Goal: Task Accomplishment & Management: Use online tool/utility

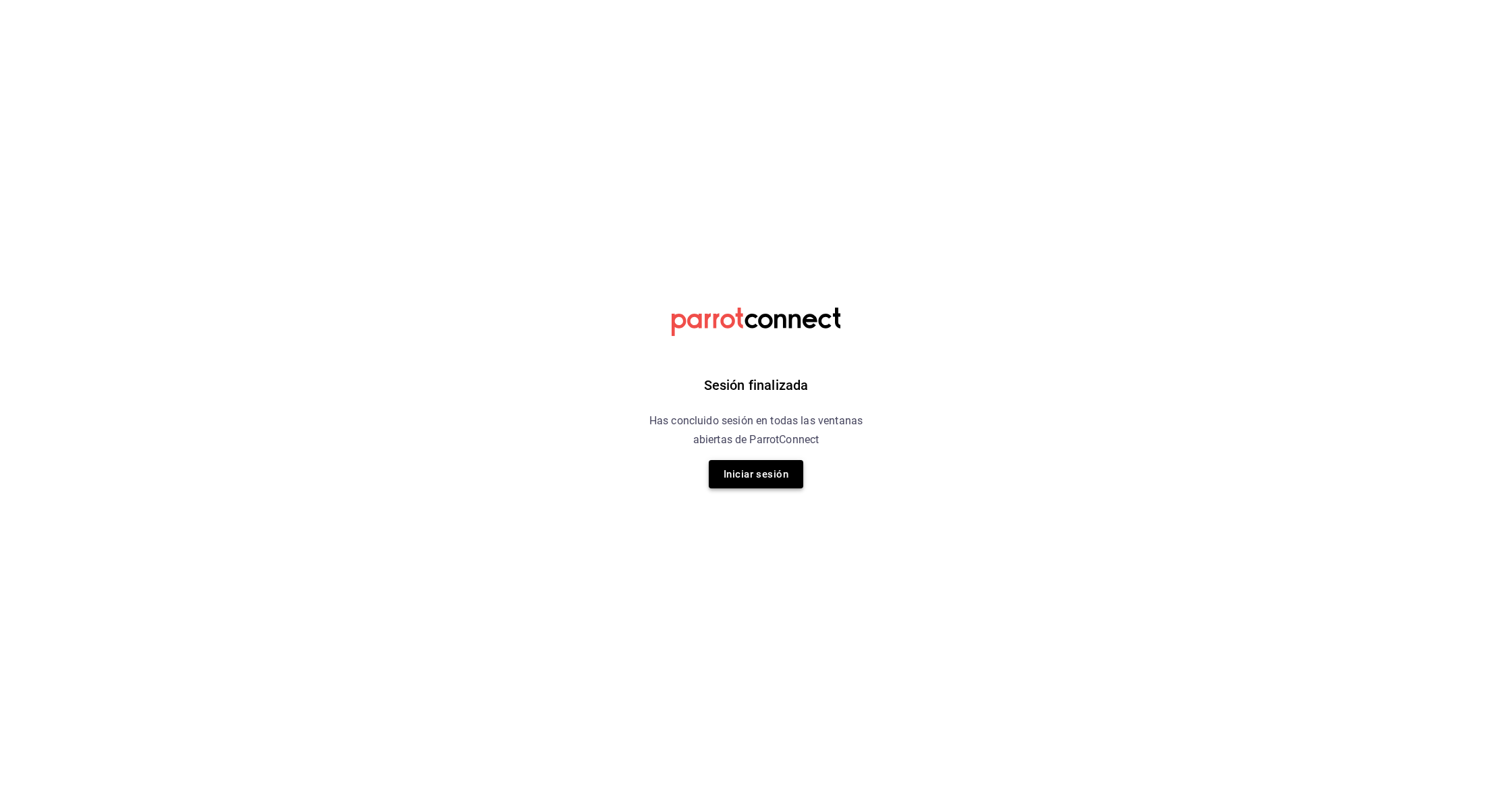
click at [753, 474] on button "Iniciar sesión" at bounding box center [756, 474] width 95 height 29
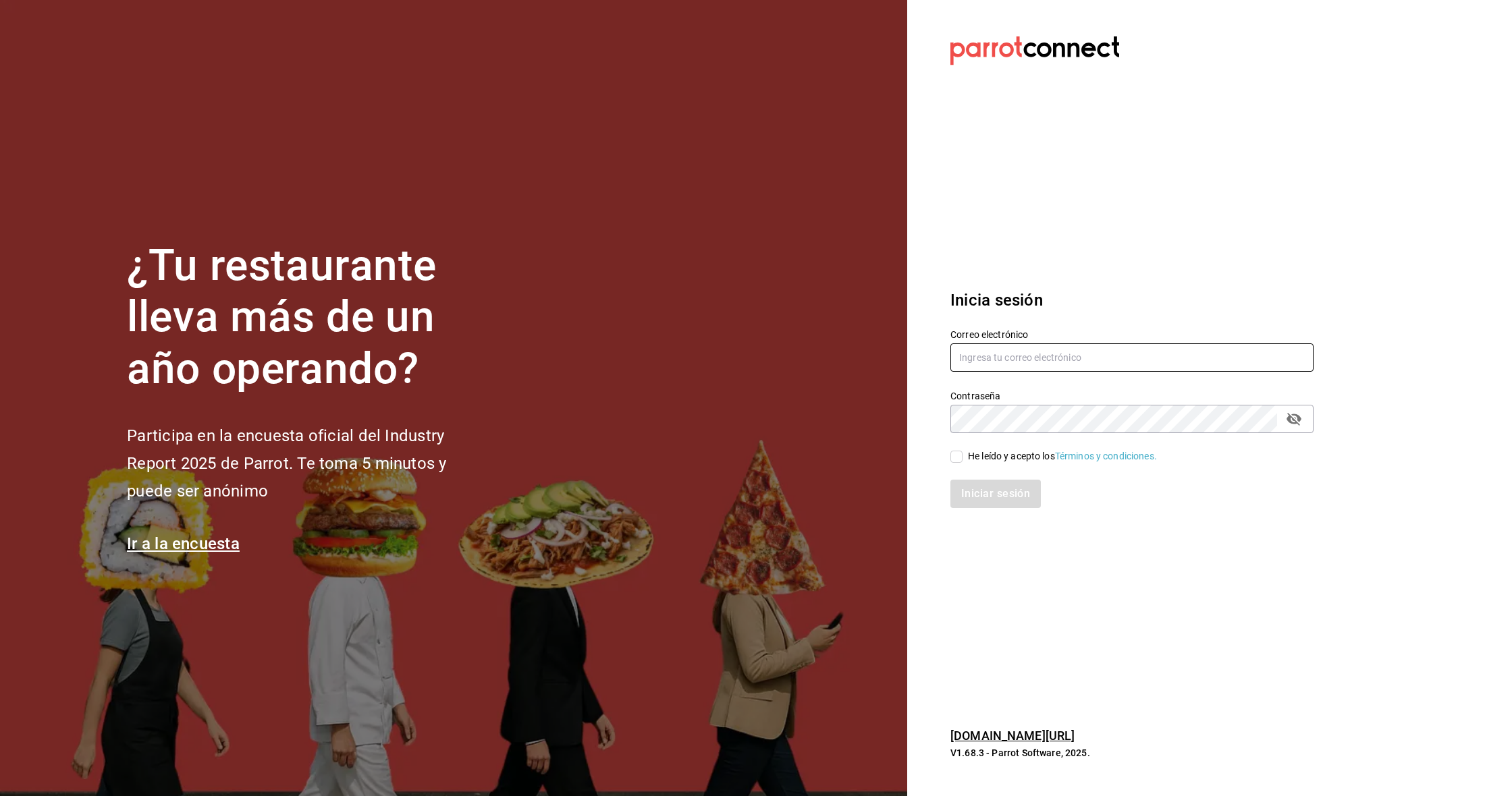
type input "[DOMAIN_NAME][EMAIL_ADDRESS][DOMAIN_NAME]"
click at [959, 459] on input "He leído y acepto los Términos y condiciones." at bounding box center [955, 456] width 12 height 12
checkbox input "true"
click at [987, 495] on button "Iniciar sesión" at bounding box center [995, 494] width 92 height 29
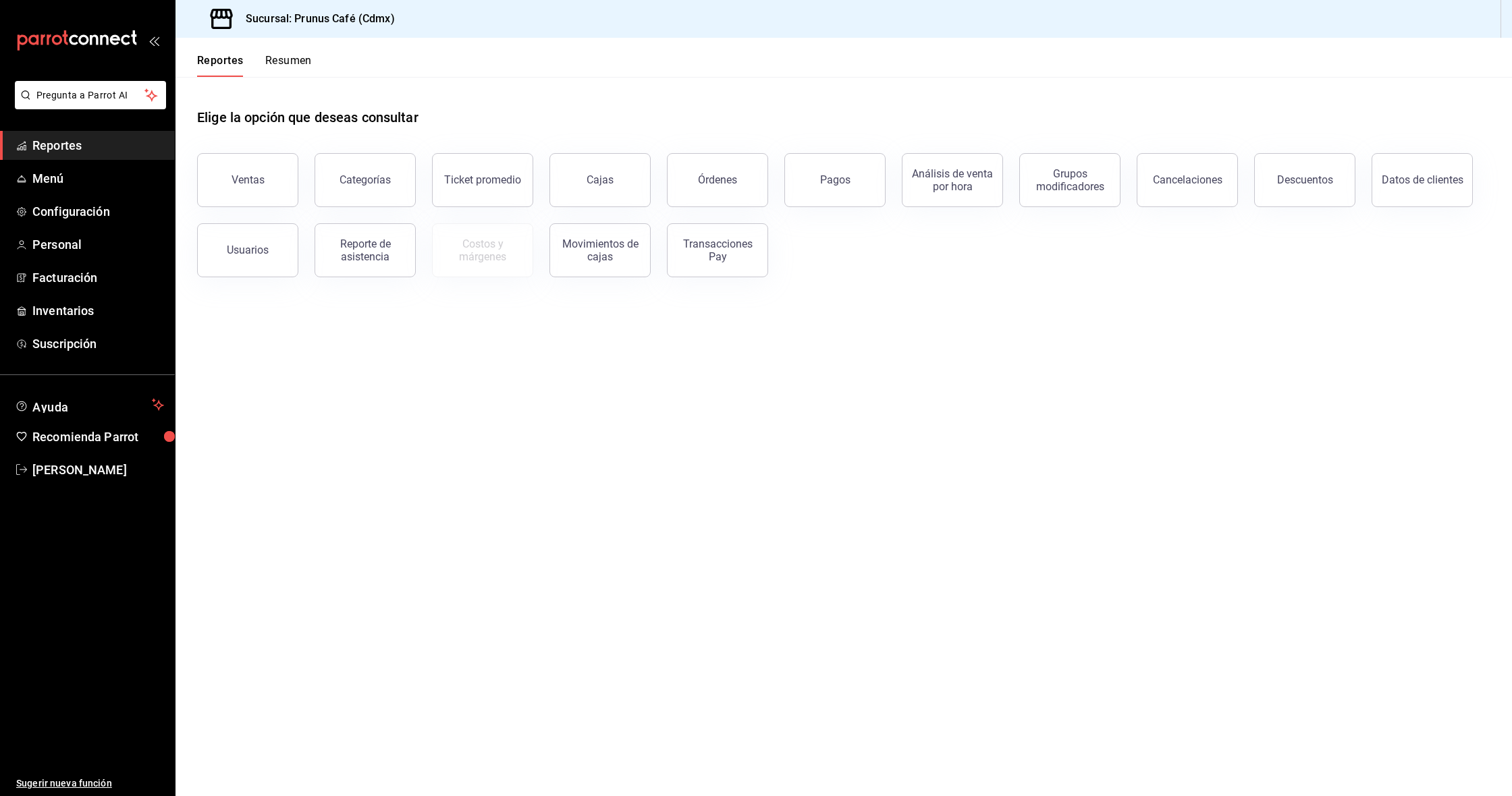
click at [280, 59] on button "Resumen" at bounding box center [288, 65] width 46 height 23
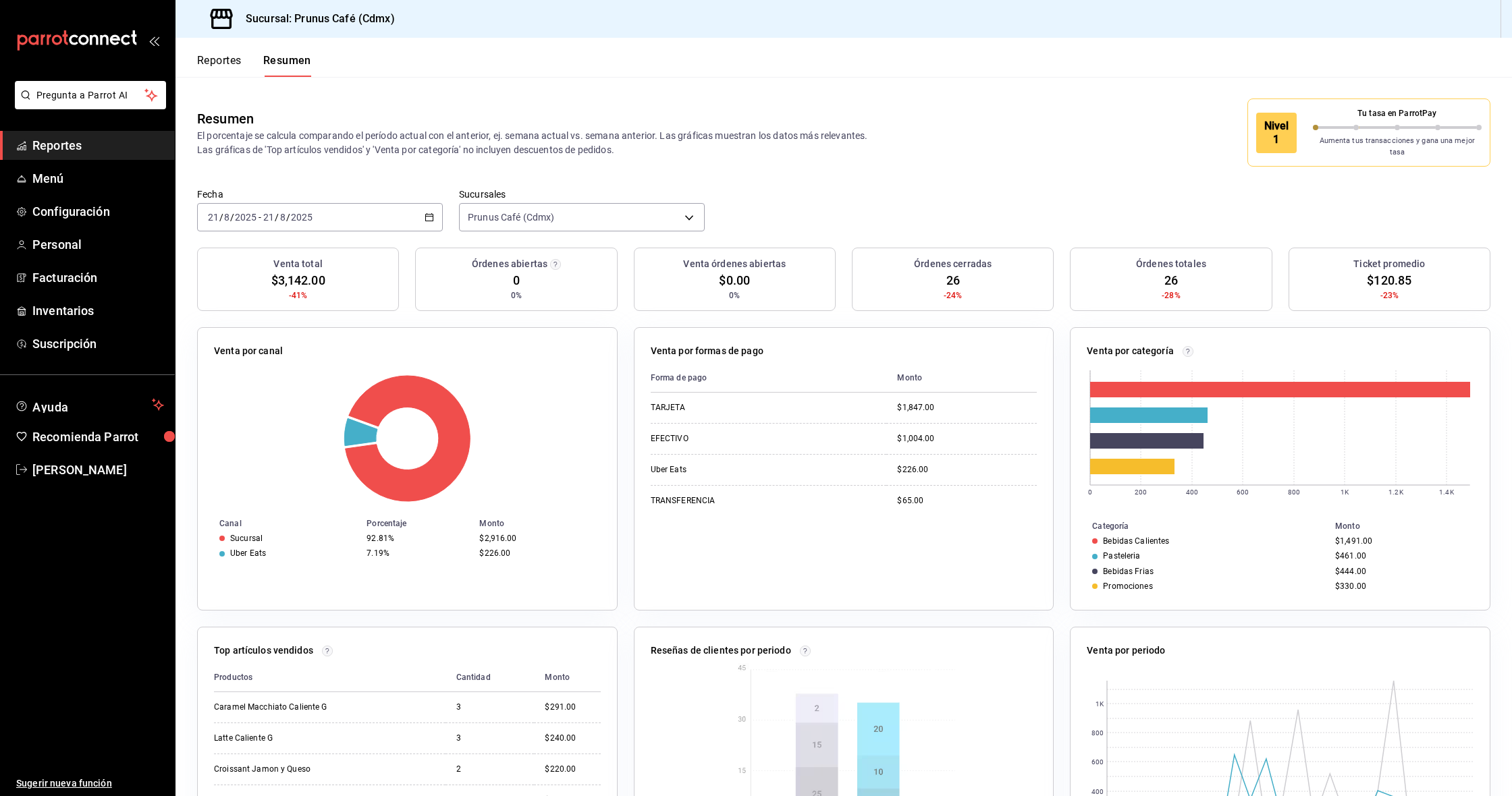
click at [420, 203] on div "2025-08-21 21 / 8 / 2025 - 2025-08-21 21 / 8 / 2025" at bounding box center [319, 217] width 246 height 29
click at [249, 312] on span "Semana actual" at bounding box center [261, 318] width 105 height 14
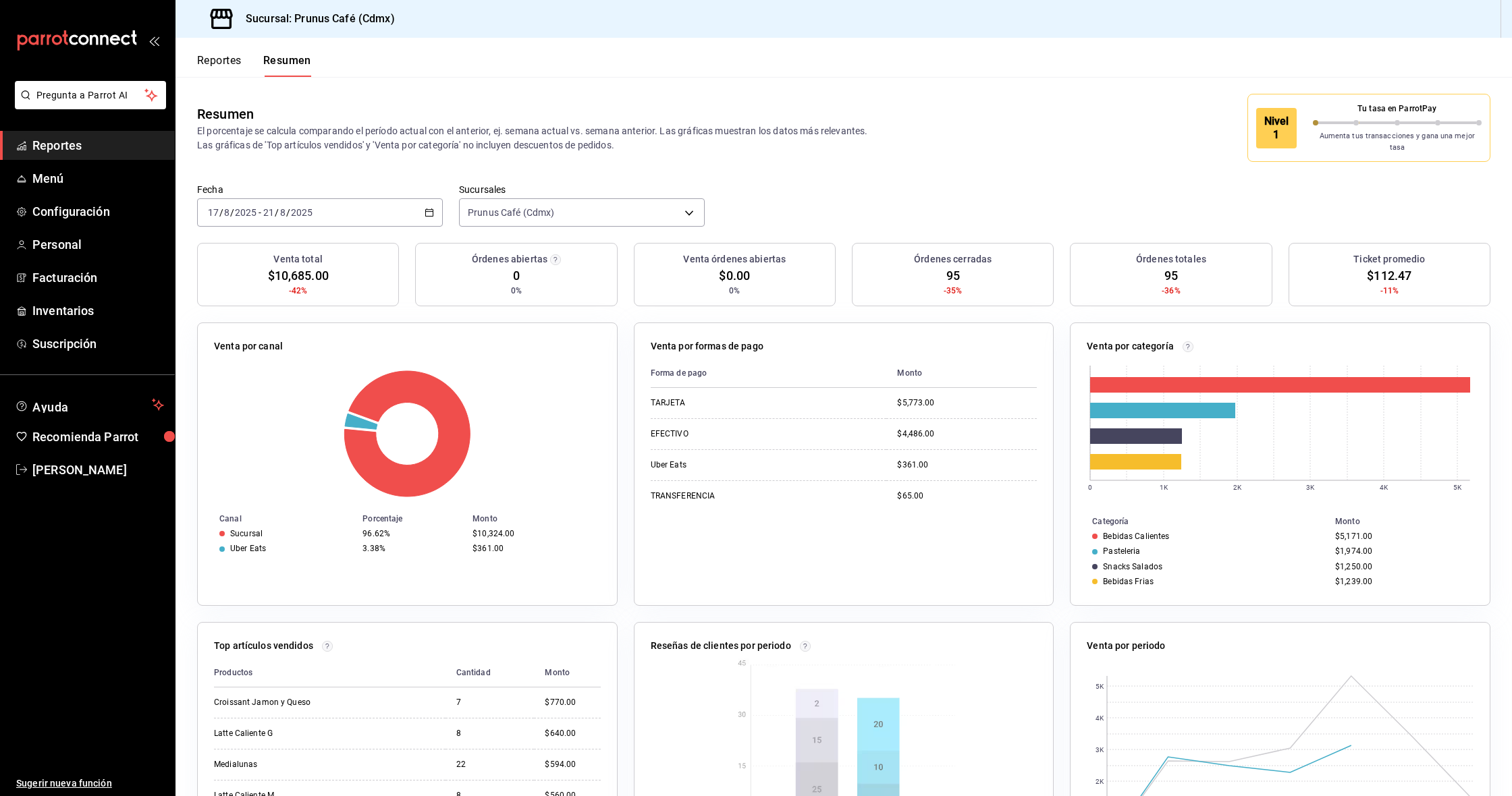
click at [72, 142] on span "Reportes" at bounding box center [98, 146] width 132 height 19
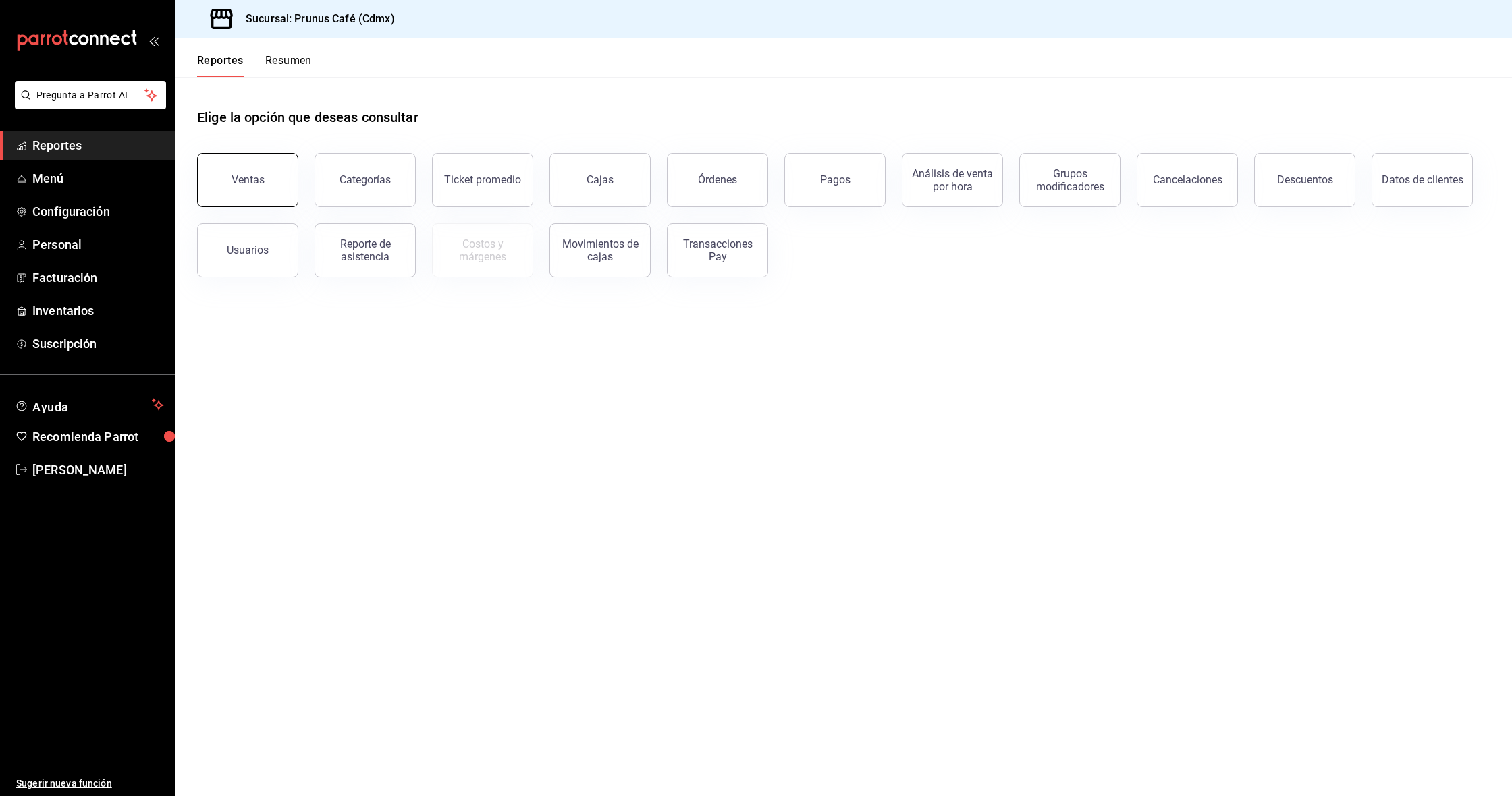
click at [222, 173] on button "Ventas" at bounding box center [247, 180] width 101 height 54
